Goal: Book appointment/travel/reservation

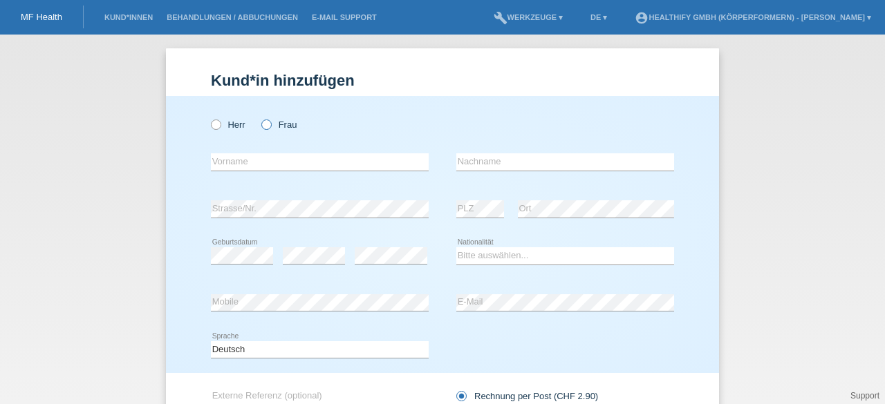
click at [259, 118] on icon at bounding box center [259, 118] width 0 height 0
click at [263, 123] on input "Frau" at bounding box center [265, 124] width 9 height 9
radio input "true"
click at [247, 154] on input "text" at bounding box center [320, 161] width 218 height 17
type input "Bettina"
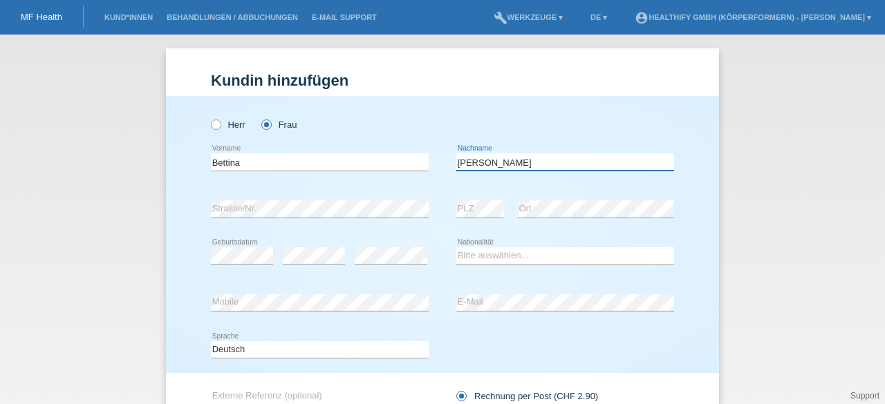
type input "Baumgärtner"
click at [480, 248] on select "Bitte auswählen... Schweiz Deutschland Liechtenstein Österreich ------------ Af…" at bounding box center [565, 256] width 218 height 17
select select "CH"
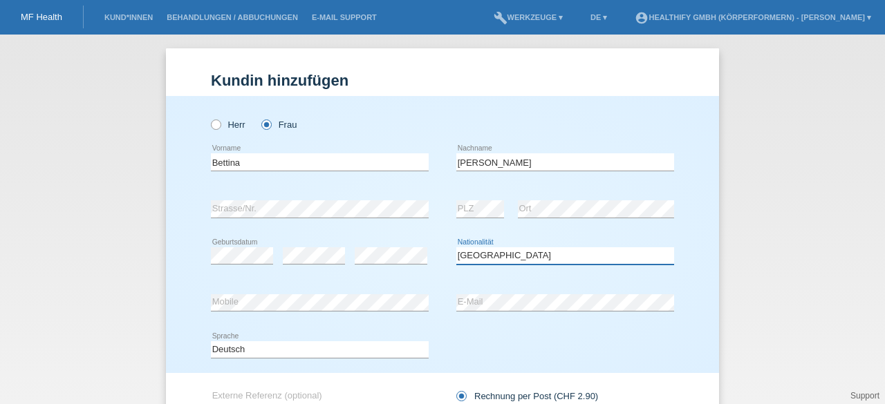
click at [456, 248] on select "Bitte auswählen... Schweiz Deutschland Liechtenstein Österreich ------------ Af…" at bounding box center [565, 256] width 218 height 17
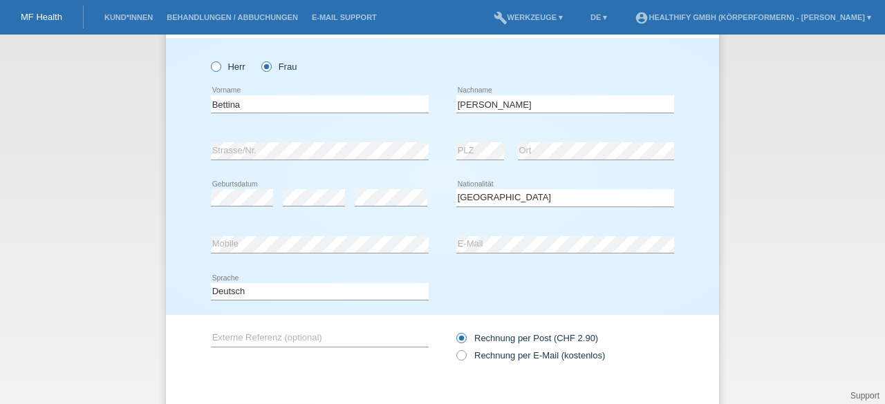
click at [209, 59] on icon at bounding box center [209, 59] width 0 height 0
click at [211, 67] on input "Herr" at bounding box center [215, 66] width 9 height 9
radio input "true"
click at [259, 59] on icon at bounding box center [259, 59] width 0 height 0
click at [263, 66] on input "Frau" at bounding box center [265, 66] width 9 height 9
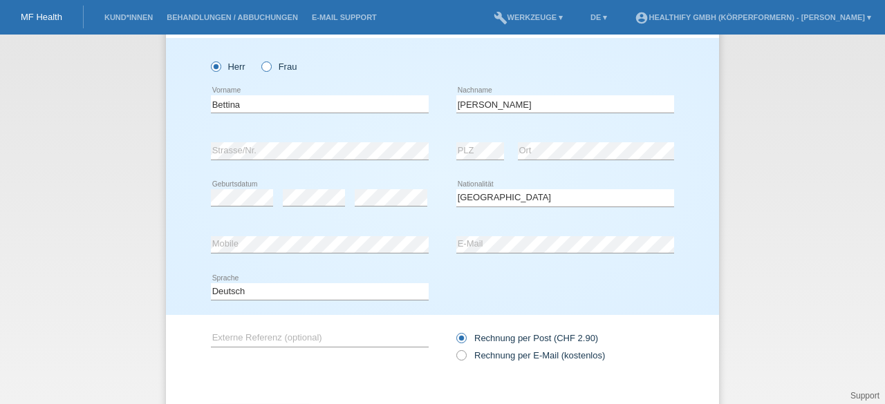
radio input "true"
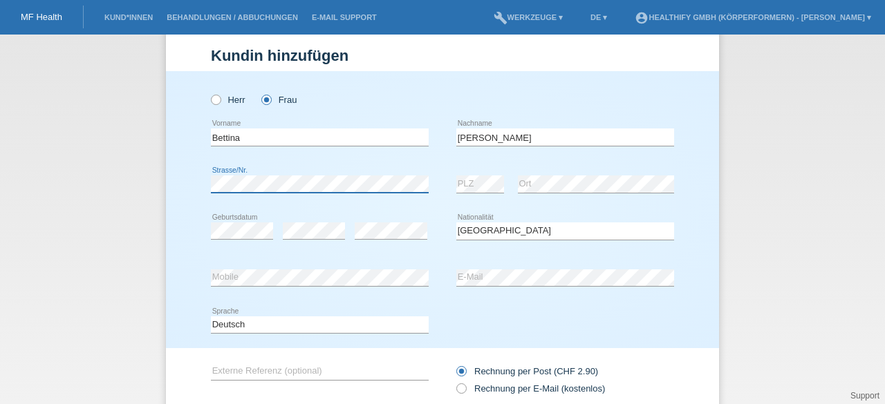
scroll to position [126, 0]
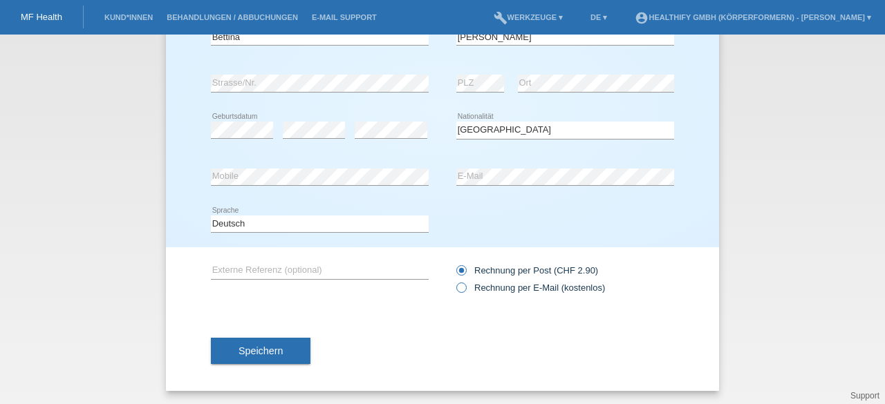
click at [461, 290] on label "Rechnung per E-Mail (kostenlos)" at bounding box center [530, 288] width 149 height 10
click at [461, 290] on input "Rechnung per E-Mail (kostenlos)" at bounding box center [460, 291] width 9 height 17
radio input "true"
click at [248, 348] on span "Speichern" at bounding box center [261, 351] width 44 height 11
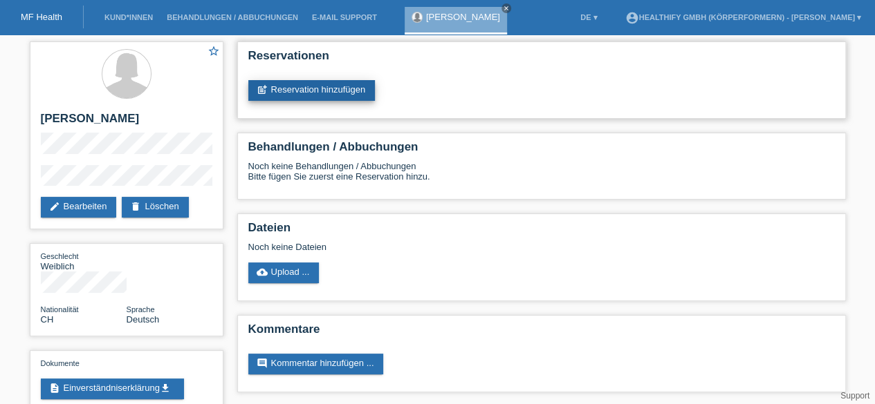
click at [281, 91] on link "post_add Reservation hinzufügen" at bounding box center [311, 90] width 127 height 21
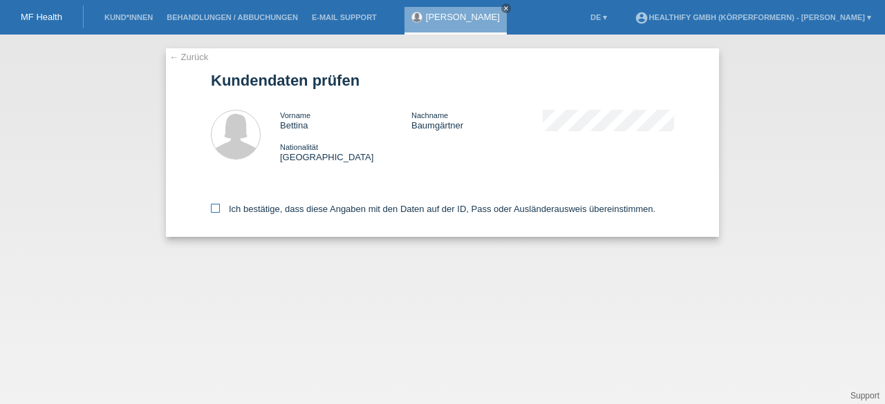
click at [214, 212] on icon at bounding box center [215, 208] width 9 height 9
click at [214, 212] on input "Ich bestätige, dass diese Angaben mit den Daten auf der ID, Pass oder Ausländer…" at bounding box center [215, 208] width 9 height 9
checkbox input "true"
